Goal: Task Accomplishment & Management: Manage account settings

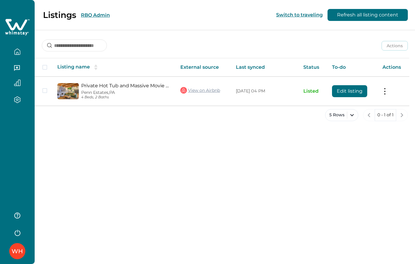
click at [93, 14] on button "RBO Admin" at bounding box center [95, 15] width 29 height 6
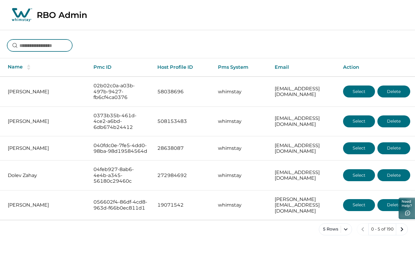
click at [28, 48] on input at bounding box center [39, 45] width 65 height 12
type input "**********"
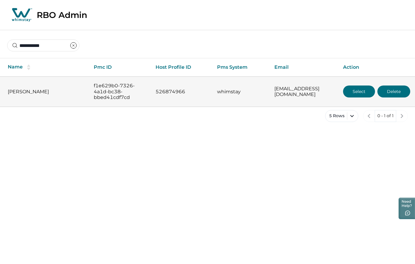
click at [356, 94] on button "Select" at bounding box center [359, 91] width 32 height 12
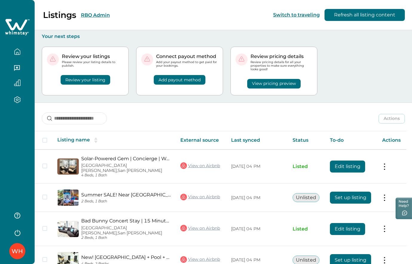
click at [92, 17] on button "RBO Admin" at bounding box center [95, 15] width 29 height 6
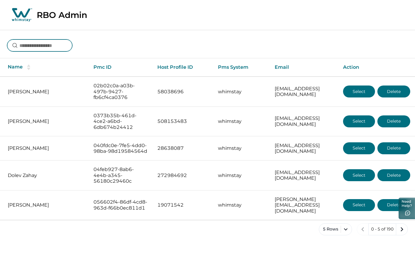
click at [45, 47] on input at bounding box center [39, 45] width 65 height 12
type input "**********"
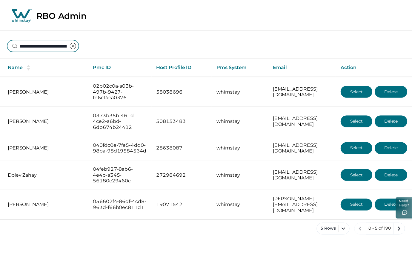
scroll to position [0, 41]
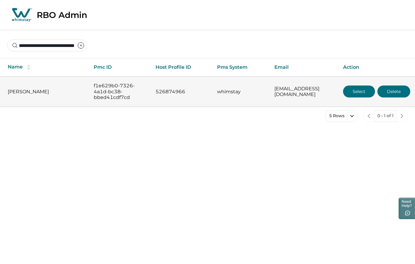
click at [353, 91] on button "Select" at bounding box center [359, 91] width 32 height 12
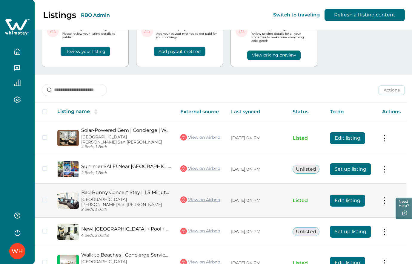
scroll to position [53, 0]
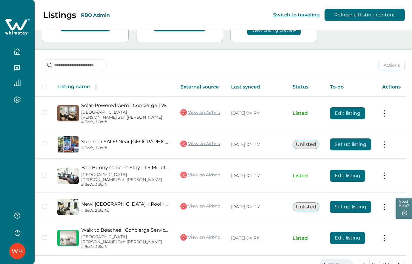
click at [348, 259] on button "5 Rows" at bounding box center [336, 265] width 33 height 12
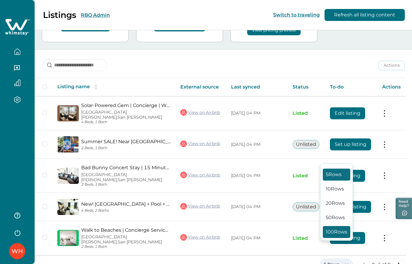
click at [338, 231] on button "100 Rows" at bounding box center [336, 232] width 27 height 12
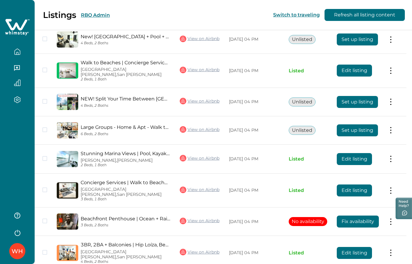
scroll to position [226, 0]
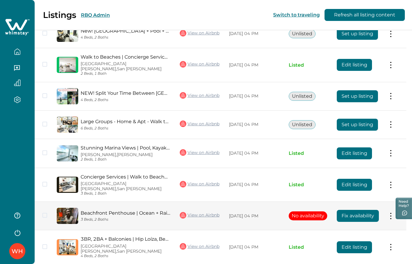
click at [357, 210] on button "Fix availability" at bounding box center [358, 216] width 42 height 12
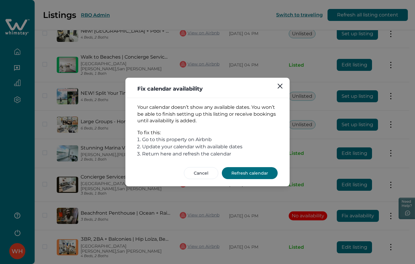
click at [238, 174] on button "Refresh calendar" at bounding box center [250, 173] width 56 height 12
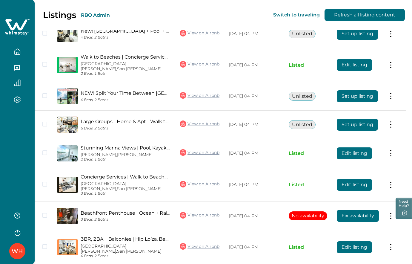
scroll to position [225, 0]
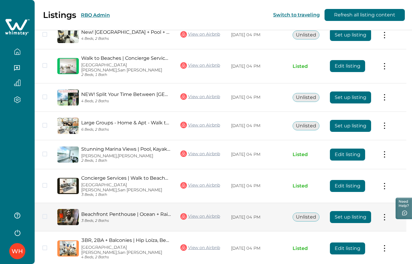
click at [354, 211] on button "Set up listing" at bounding box center [350, 217] width 41 height 12
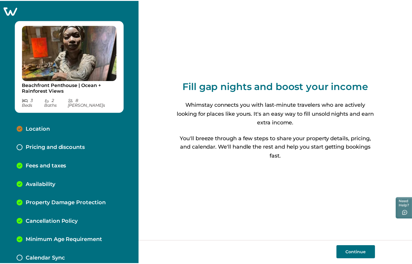
scroll to position [5, 0]
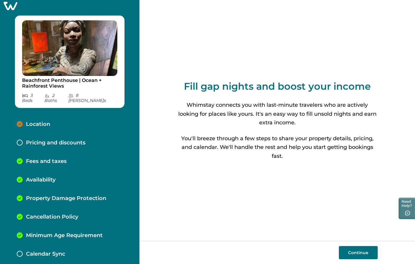
click at [37, 140] on p "Pricing and discounts" at bounding box center [55, 143] width 59 height 7
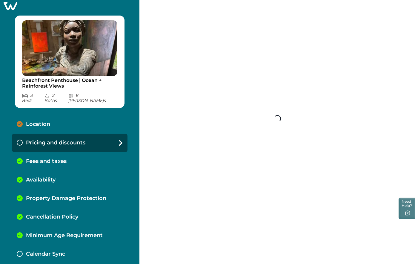
click at [33, 121] on p "Location" at bounding box center [38, 124] width 24 height 7
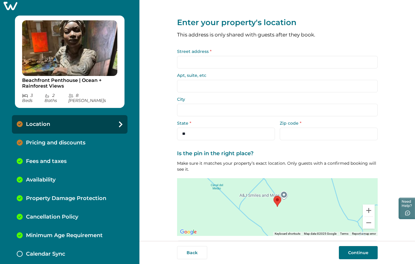
click at [37, 140] on p "Pricing and discounts" at bounding box center [55, 143] width 59 height 7
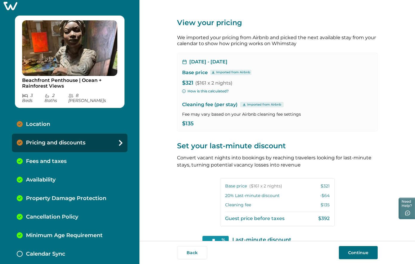
click at [8, 6] on icon at bounding box center [11, 6] width 14 height 8
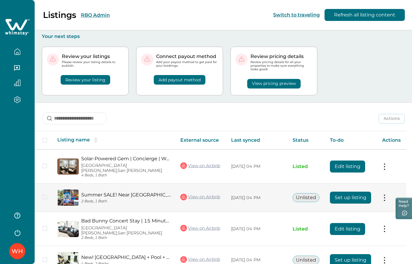
scroll to position [53, 0]
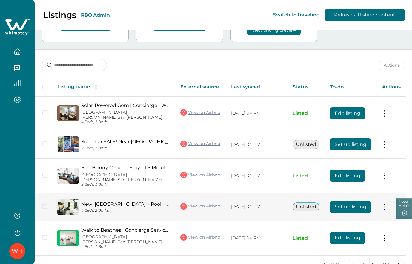
click at [387, 204] on button at bounding box center [385, 207] width 5 height 6
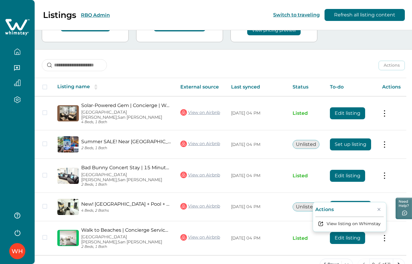
click at [248, 259] on div "5 Rows 0 - 5 of 11" at bounding box center [224, 270] width 378 height 22
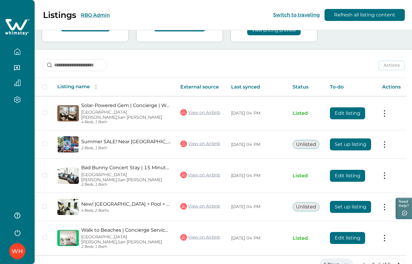
click at [351, 259] on button "5 Rows" at bounding box center [336, 265] width 33 height 12
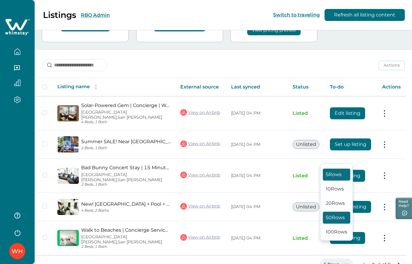
click at [332, 220] on button "50 Rows" at bounding box center [336, 218] width 27 height 12
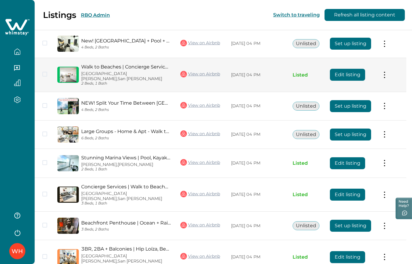
scroll to position [225, 0]
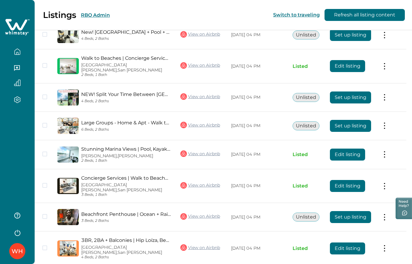
click at [102, 13] on button "RBO Admin" at bounding box center [95, 15] width 29 height 6
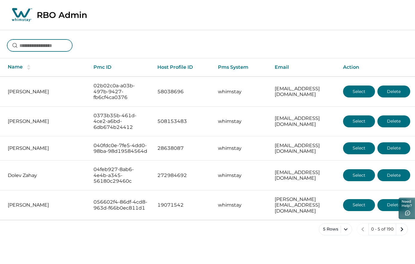
click at [40, 46] on input at bounding box center [39, 45] width 65 height 12
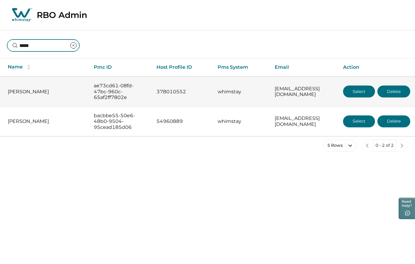
type input "*****"
click at [43, 92] on p "[PERSON_NAME]" at bounding box center [46, 92] width 77 height 6
click at [349, 95] on button "Select" at bounding box center [359, 91] width 32 height 12
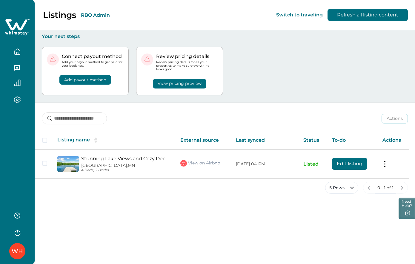
click at [91, 15] on button "RBO Admin" at bounding box center [95, 15] width 29 height 6
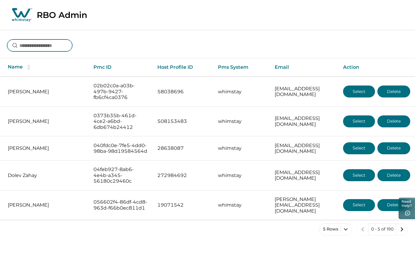
click at [40, 49] on input at bounding box center [39, 45] width 65 height 12
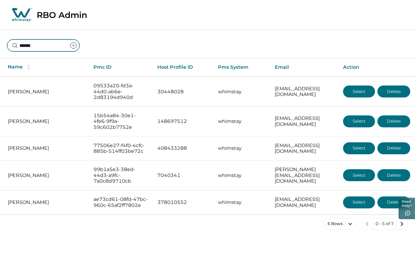
type input "*******"
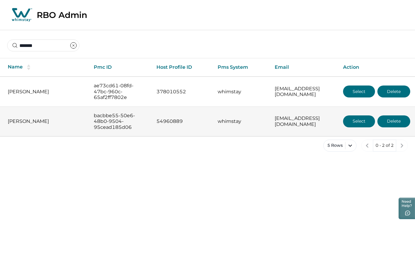
click at [358, 119] on button "Select" at bounding box center [359, 121] width 32 height 12
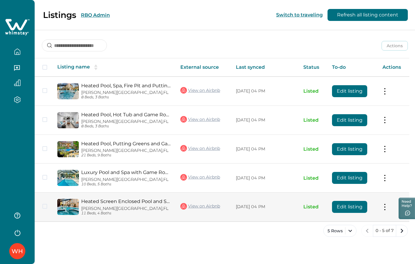
click at [343, 210] on button "Edit listing" at bounding box center [349, 207] width 35 height 12
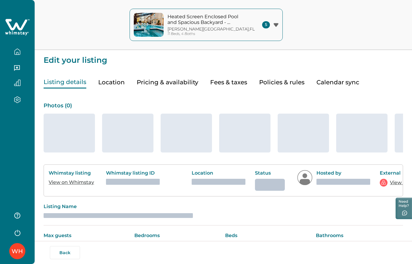
click at [173, 85] on button "Pricing & availability" at bounding box center [168, 82] width 62 height 12
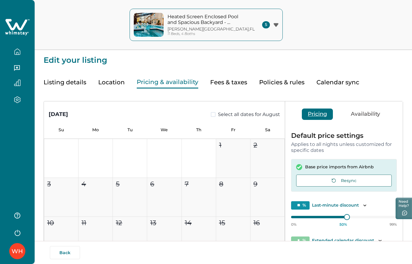
type input "**"
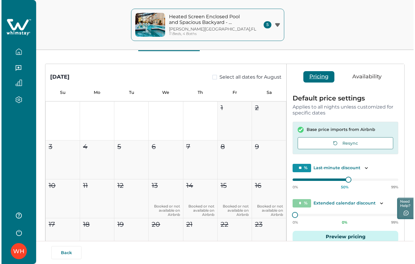
scroll to position [115, 0]
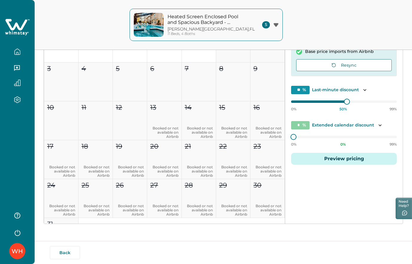
click at [335, 159] on button "Preview pricing" at bounding box center [344, 159] width 106 height 12
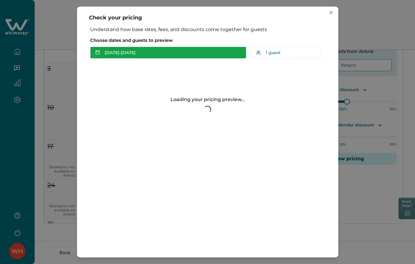
click at [127, 55] on button "[DATE] - [DATE]" at bounding box center [168, 53] width 156 height 12
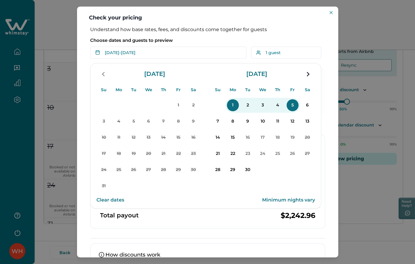
click at [234, 216] on div "Understand how base rates, fees, and discounts come together for guests Choose …" at bounding box center [207, 173] width 247 height 292
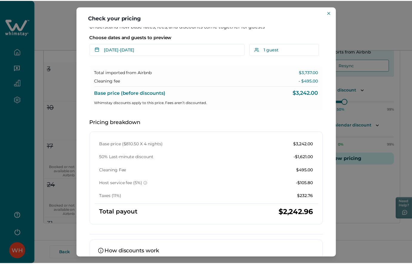
scroll to position [0, 0]
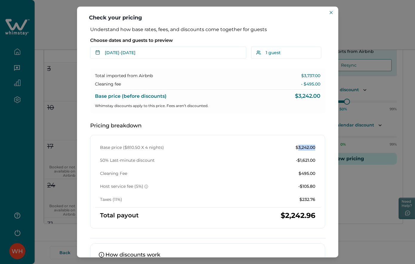
drag, startPoint x: 295, startPoint y: 147, endPoint x: 311, endPoint y: 148, distance: 16.2
click at [311, 148] on p "$3,242.00" at bounding box center [306, 148] width 20 height 6
copy p "3,242.00"
drag, startPoint x: 297, startPoint y: 161, endPoint x: 313, endPoint y: 161, distance: 16.4
click at [313, 161] on div "Base price ($810.50 X 4 nights) $3,242.00 50% Last-minute discount -$1,621.00 C…" at bounding box center [207, 174] width 225 height 58
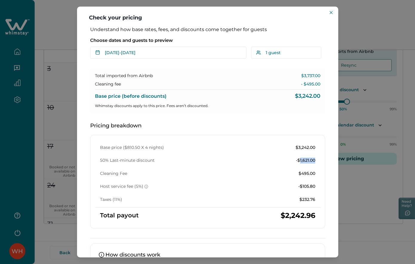
copy p "1,621.00"
click at [329, 14] on button "Close" at bounding box center [331, 12] width 7 height 7
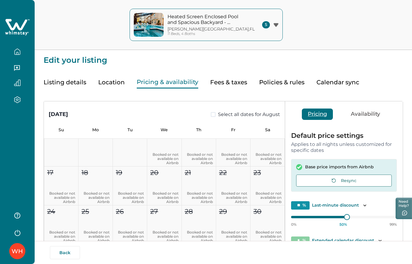
scroll to position [83, 0]
